Goal: Task Accomplishment & Management: Use online tool/utility

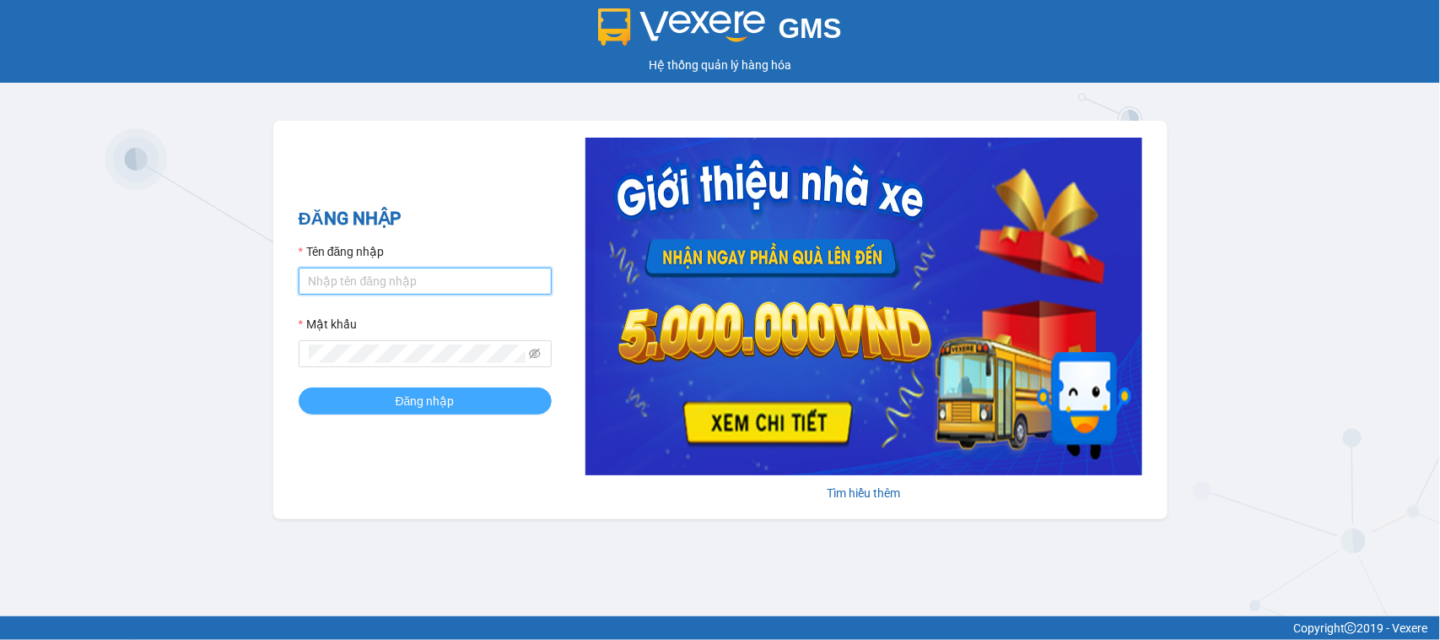
type input "thuytienhd.vxr"
click at [445, 406] on span "Đăng nhập" at bounding box center [425, 400] width 59 height 19
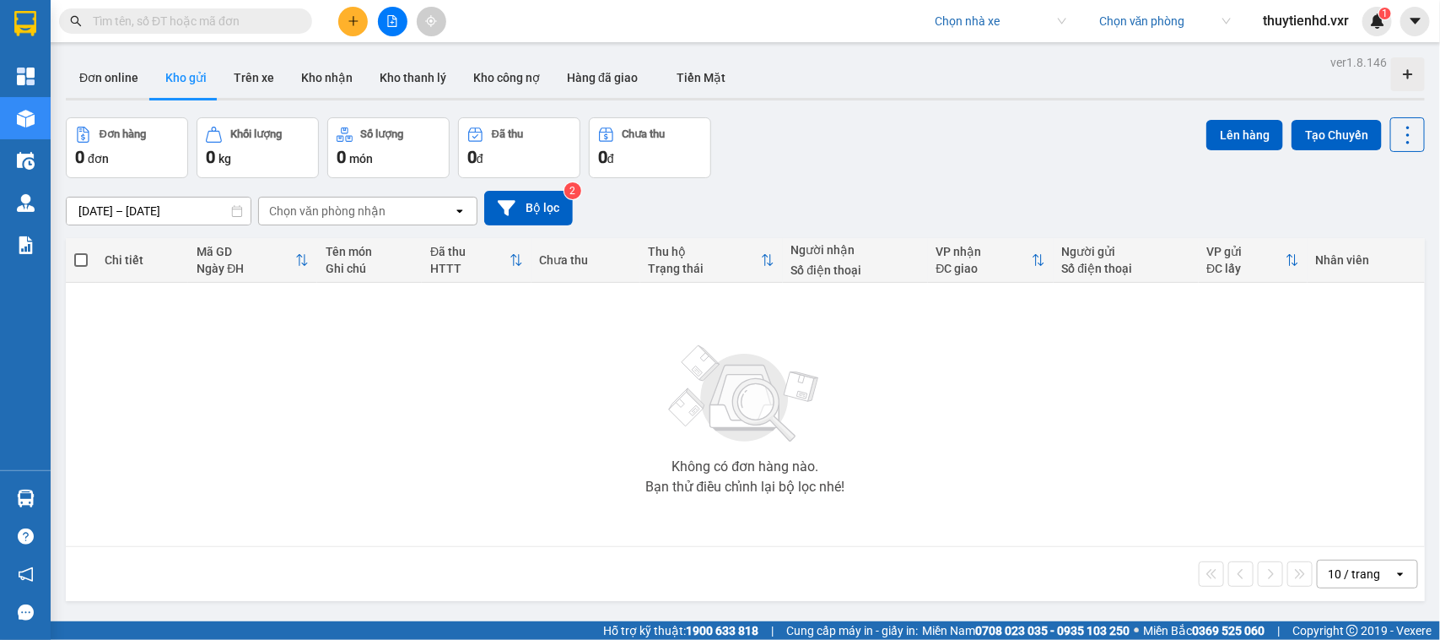
click at [789, 356] on img at bounding box center [745, 394] width 169 height 118
